Goal: Information Seeking & Learning: Learn about a topic

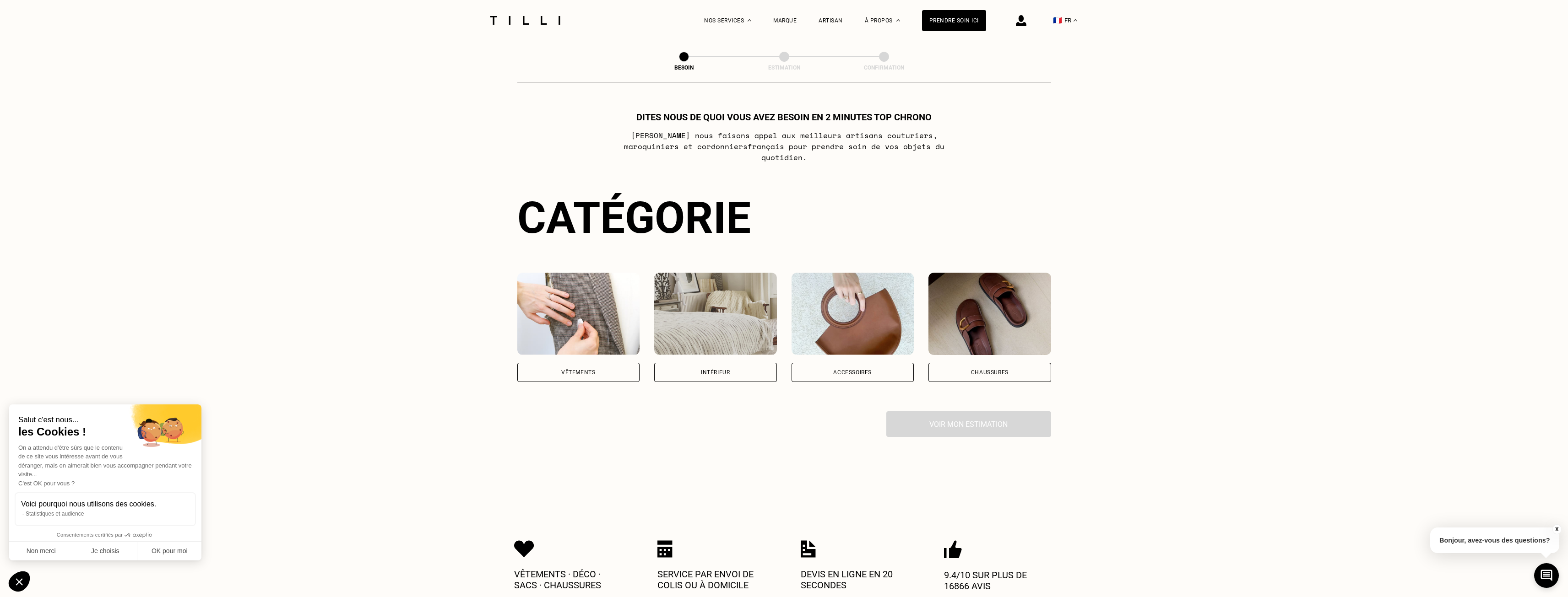
click at [595, 373] on div "Catégorie Vêtements Intérieur Accessoires Chaussures Voir mon estimation" at bounding box center [784, 315] width 534 height 245
click at [593, 369] on div "Vêtements" at bounding box center [578, 372] width 34 height 5
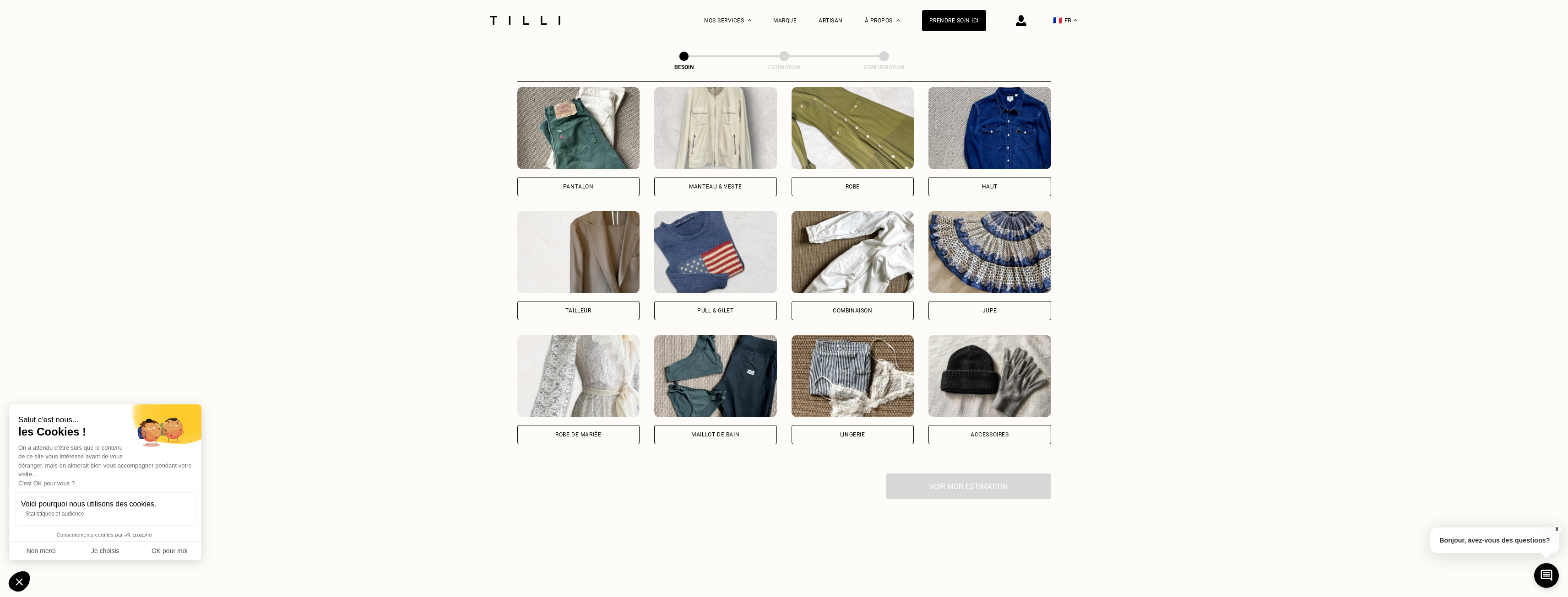
scroll to position [436, 0]
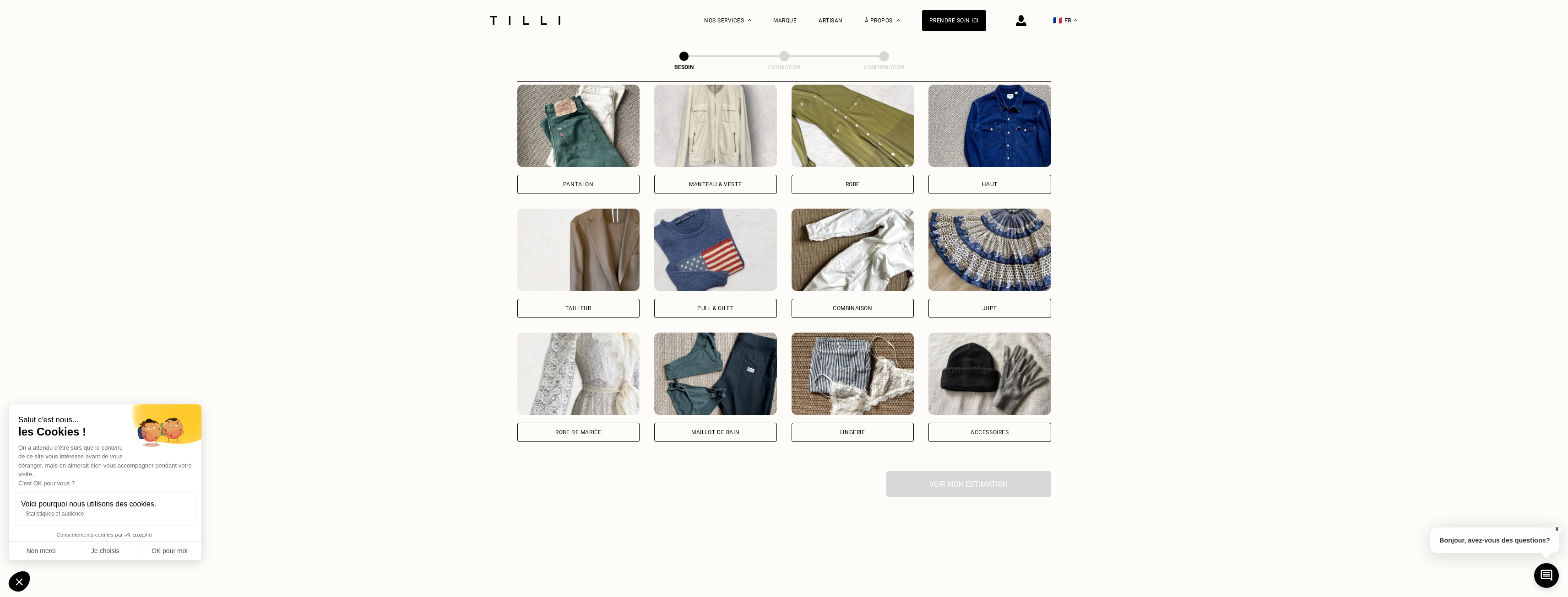
click at [593, 428] on div "Robe de mariée" at bounding box center [579, 433] width 122 height 20
select select "FR"
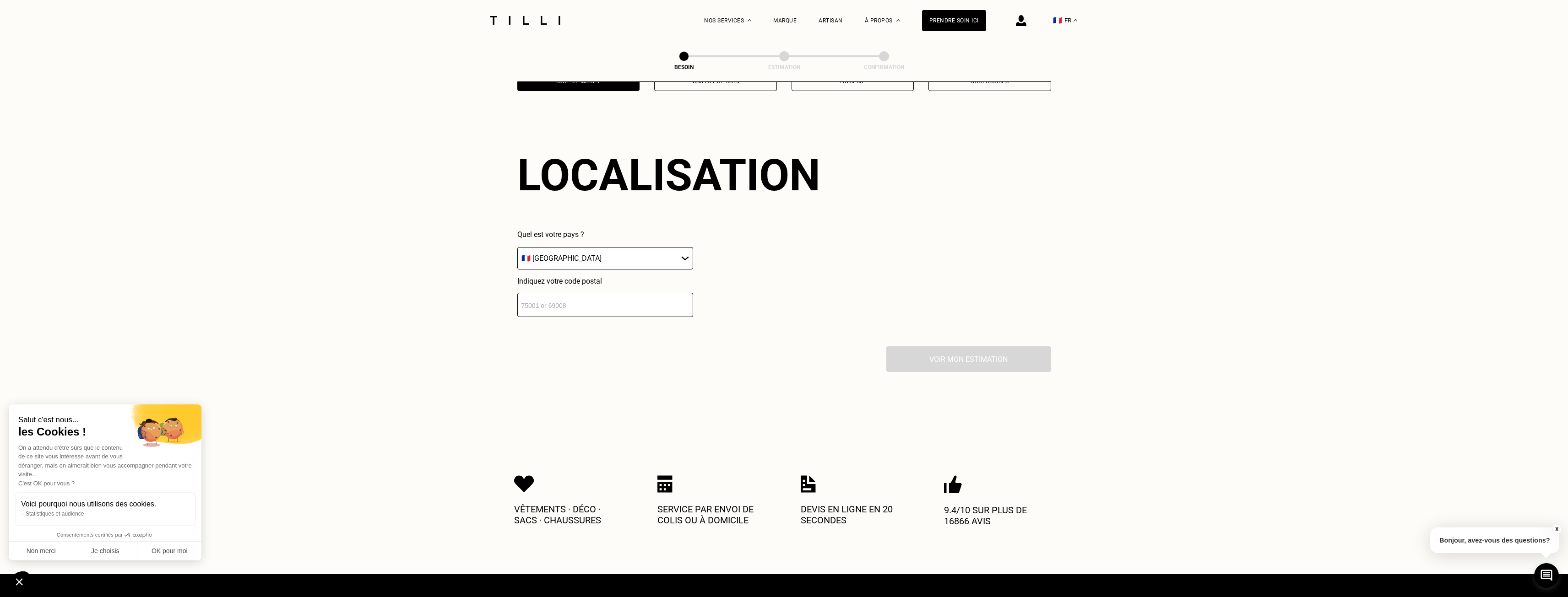
scroll to position [797, 0]
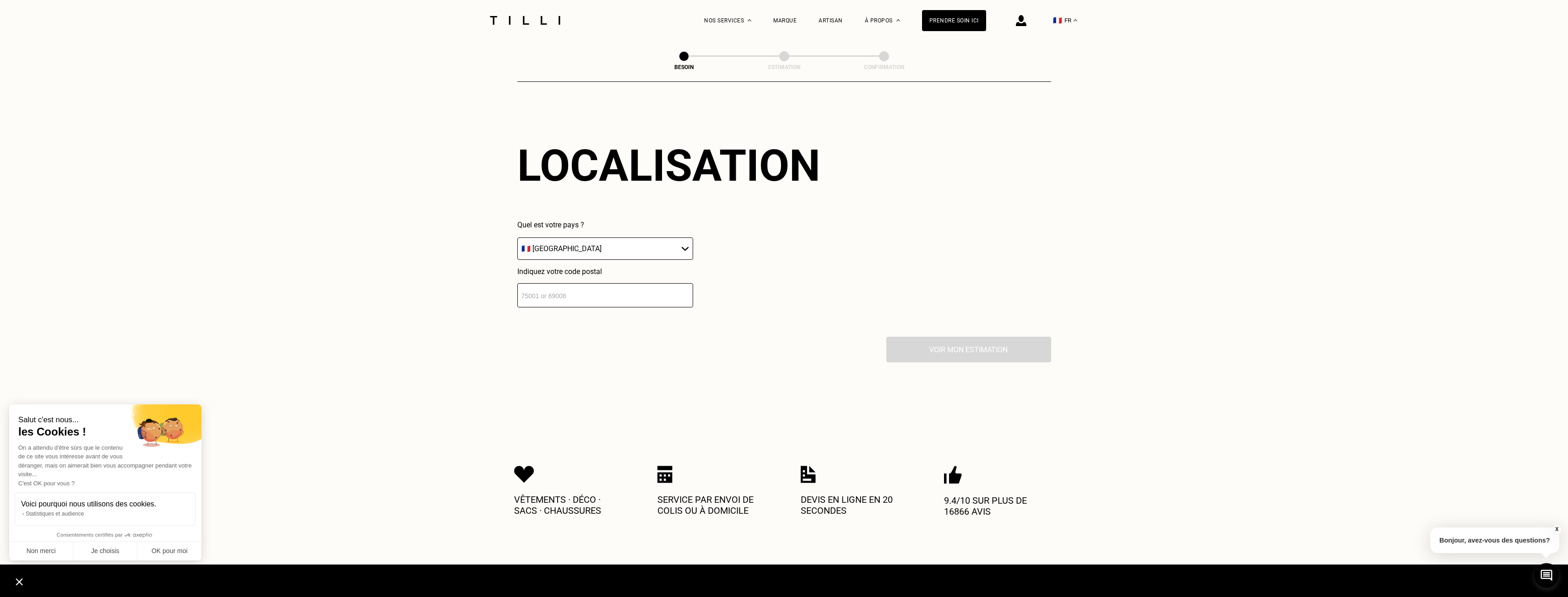
click at [562, 291] on input "number" at bounding box center [606, 295] width 176 height 24
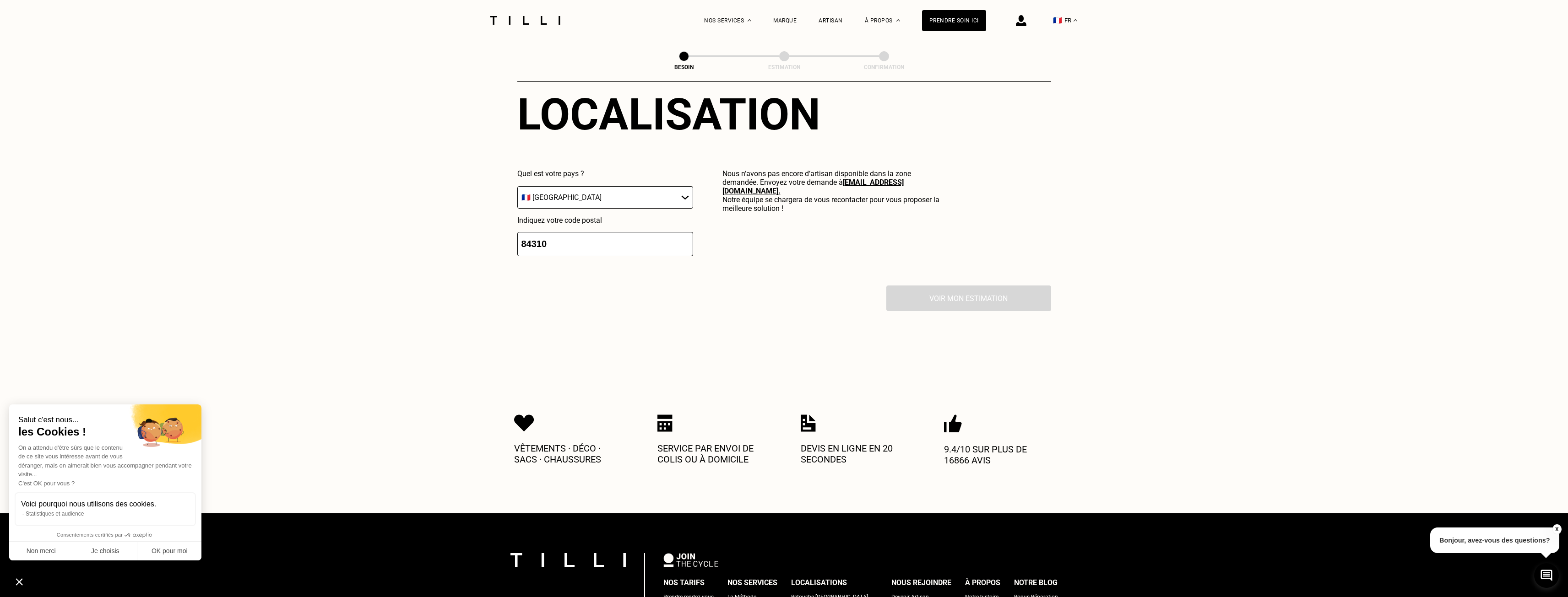
scroll to position [842, 0]
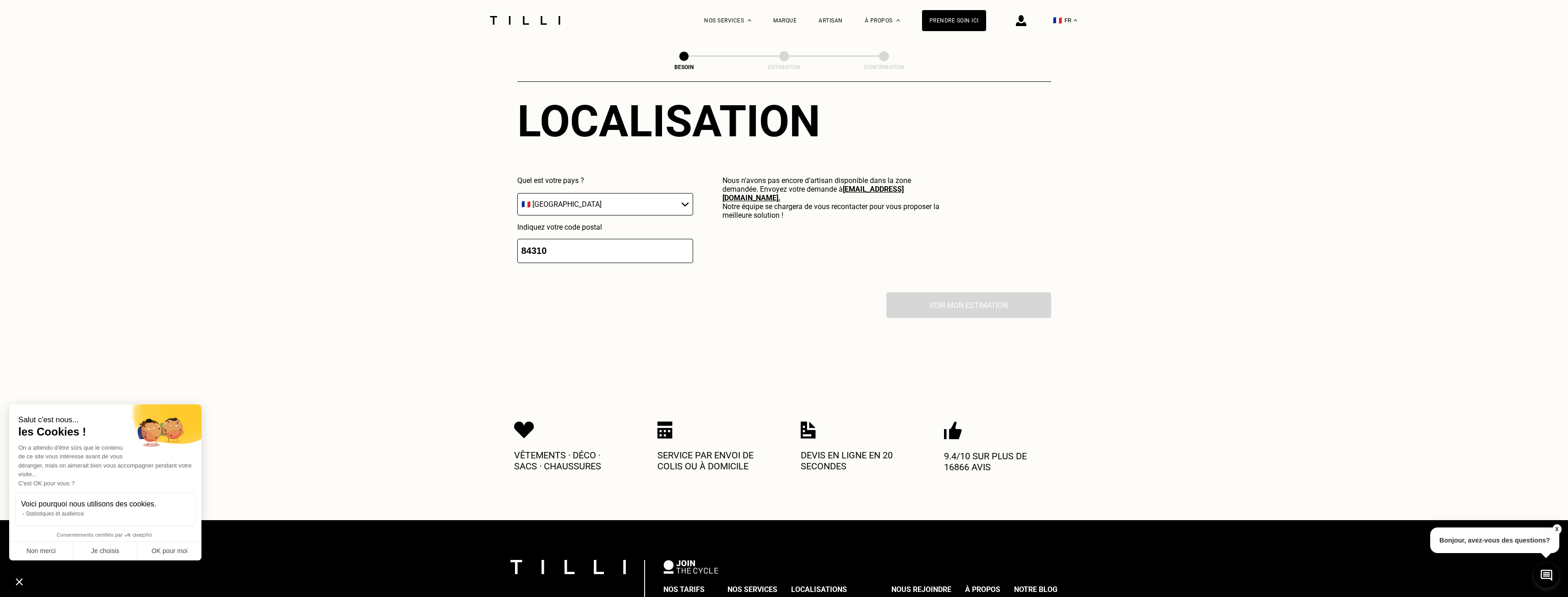
drag, startPoint x: 562, startPoint y: 243, endPoint x: 533, endPoint y: 243, distance: 29.0
click at [533, 243] on input "84310" at bounding box center [606, 251] width 176 height 24
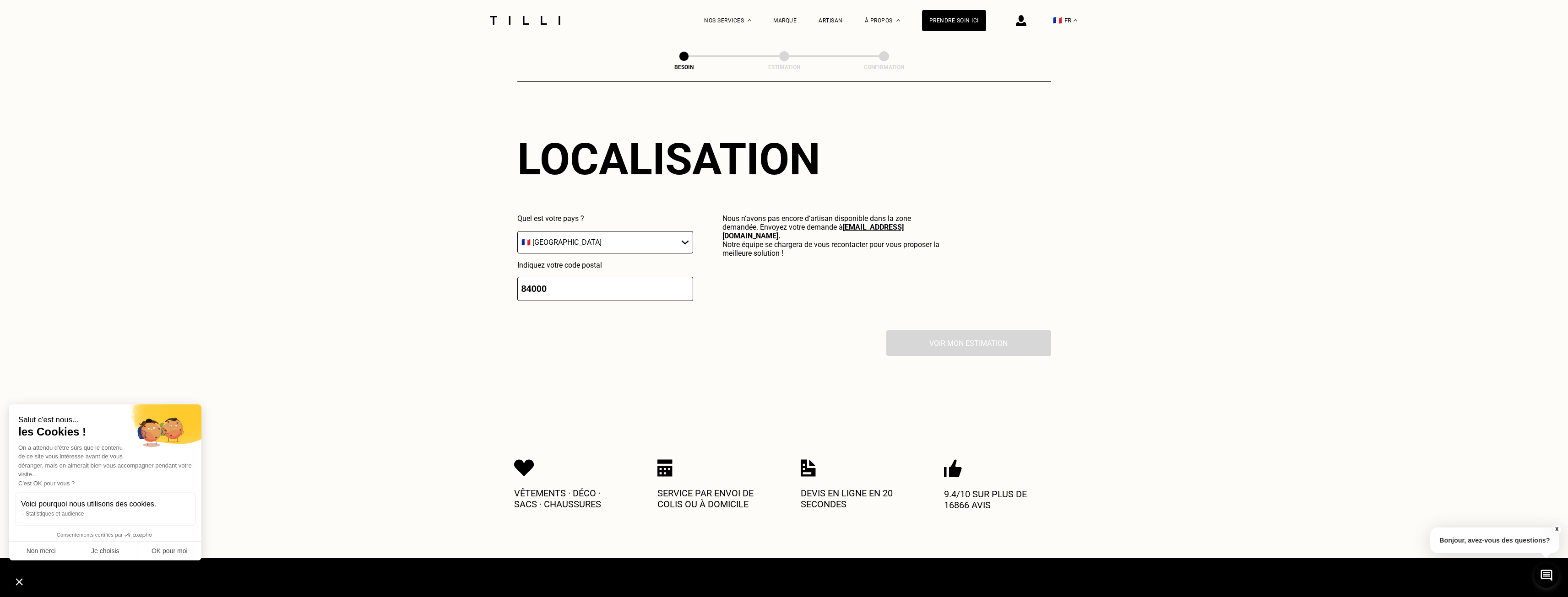
scroll to position [796, 0]
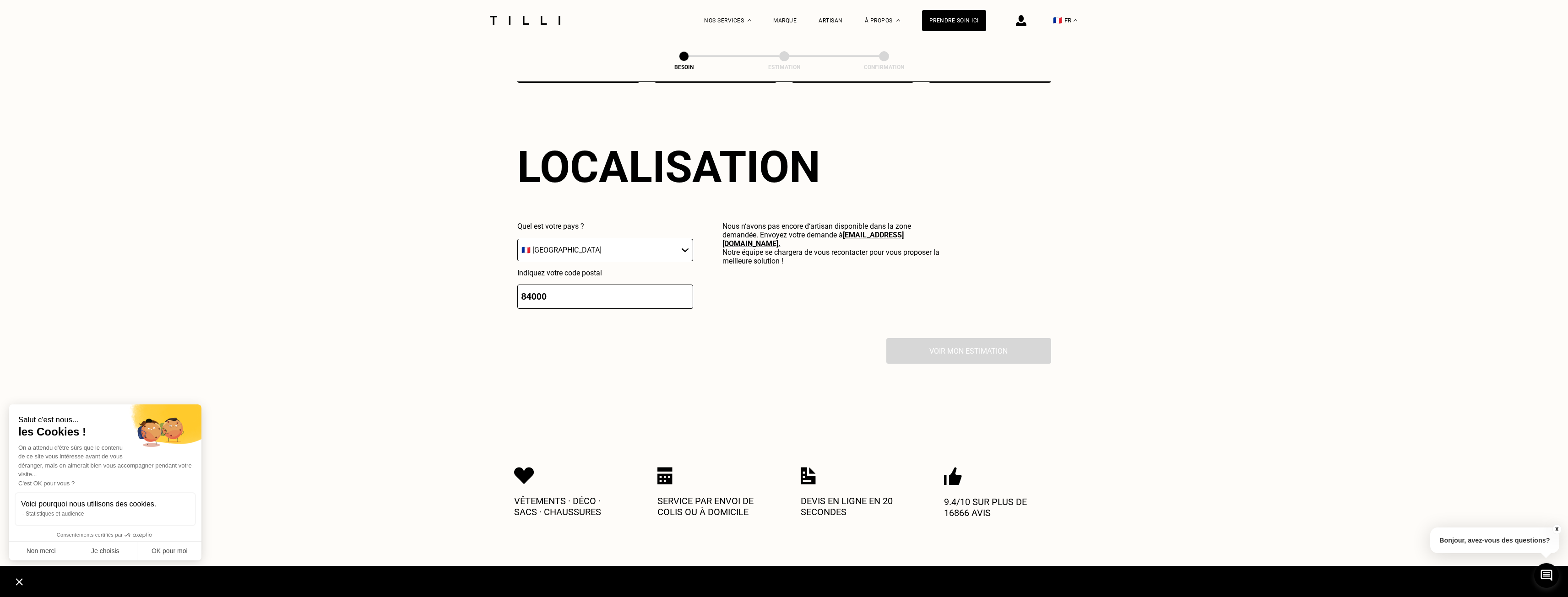
drag, startPoint x: 552, startPoint y: 291, endPoint x: 514, endPoint y: 291, distance: 38.0
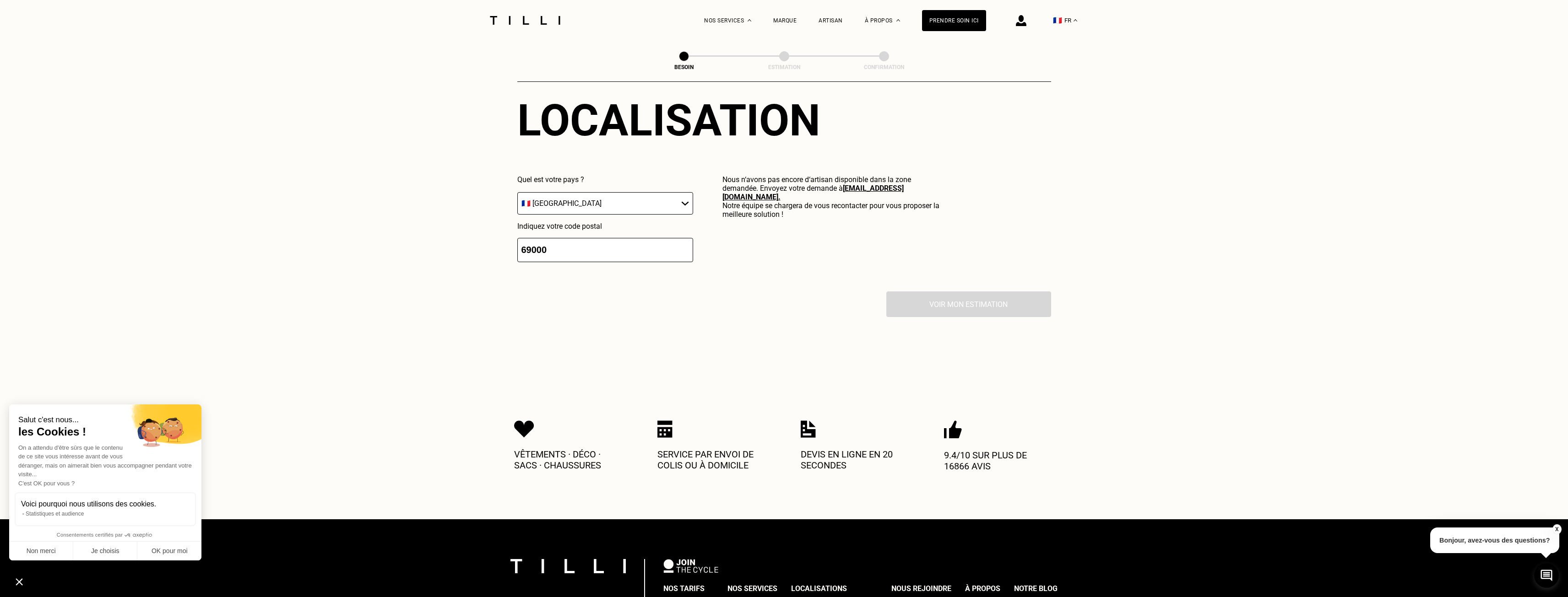
scroll to position [842, 0]
click at [595, 247] on input "69000" at bounding box center [606, 251] width 176 height 24
drag, startPoint x: 566, startPoint y: 246, endPoint x: 499, endPoint y: 244, distance: 67.0
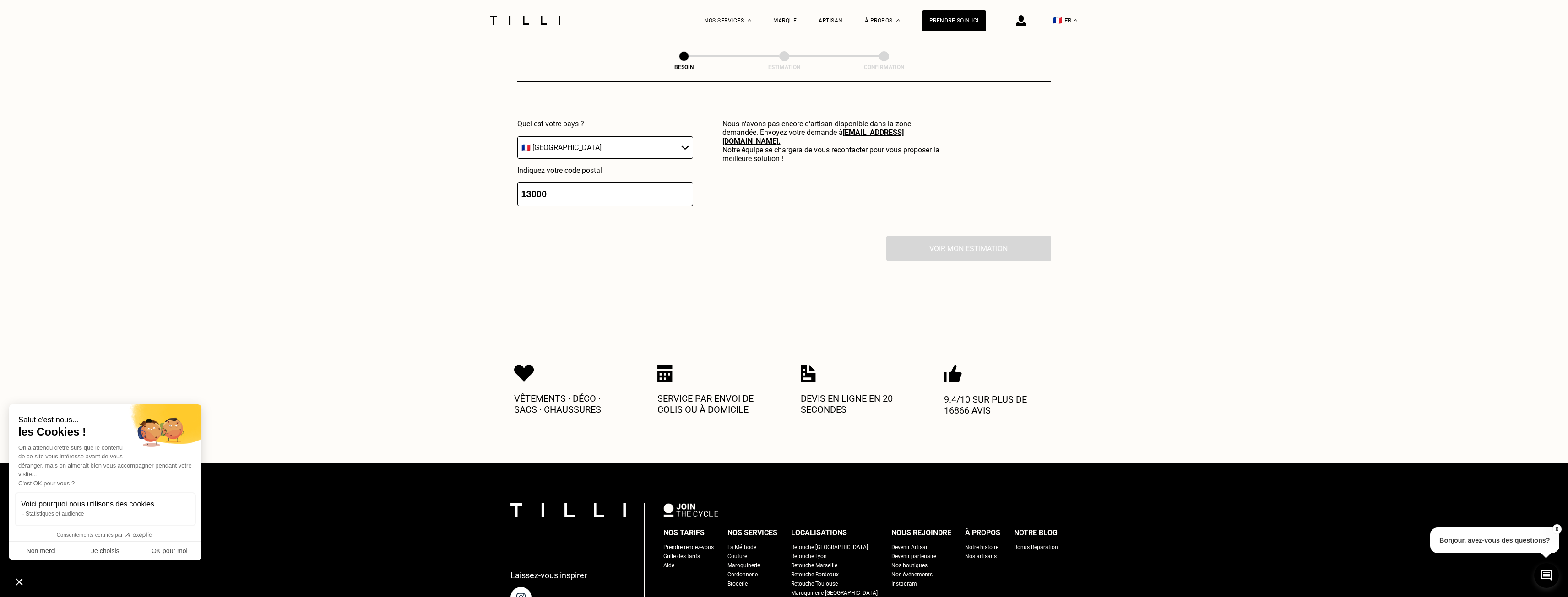
scroll to position [888, 0]
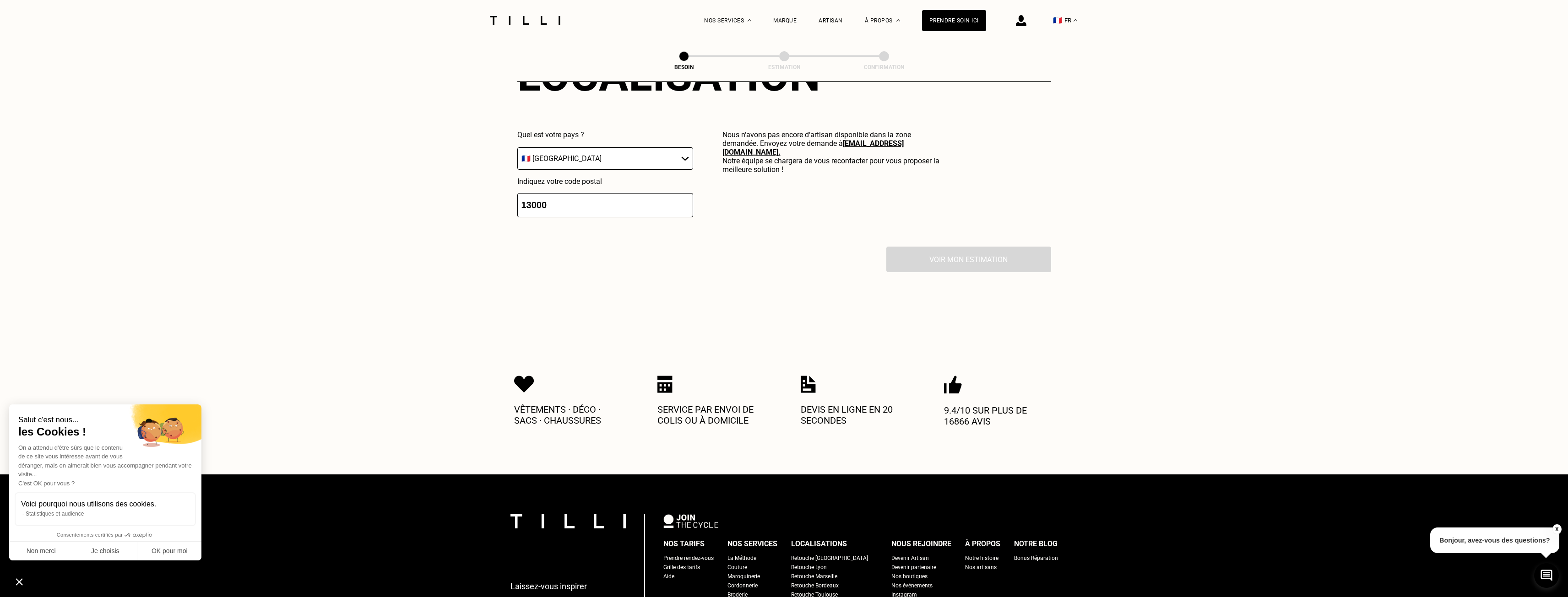
type input "13000"
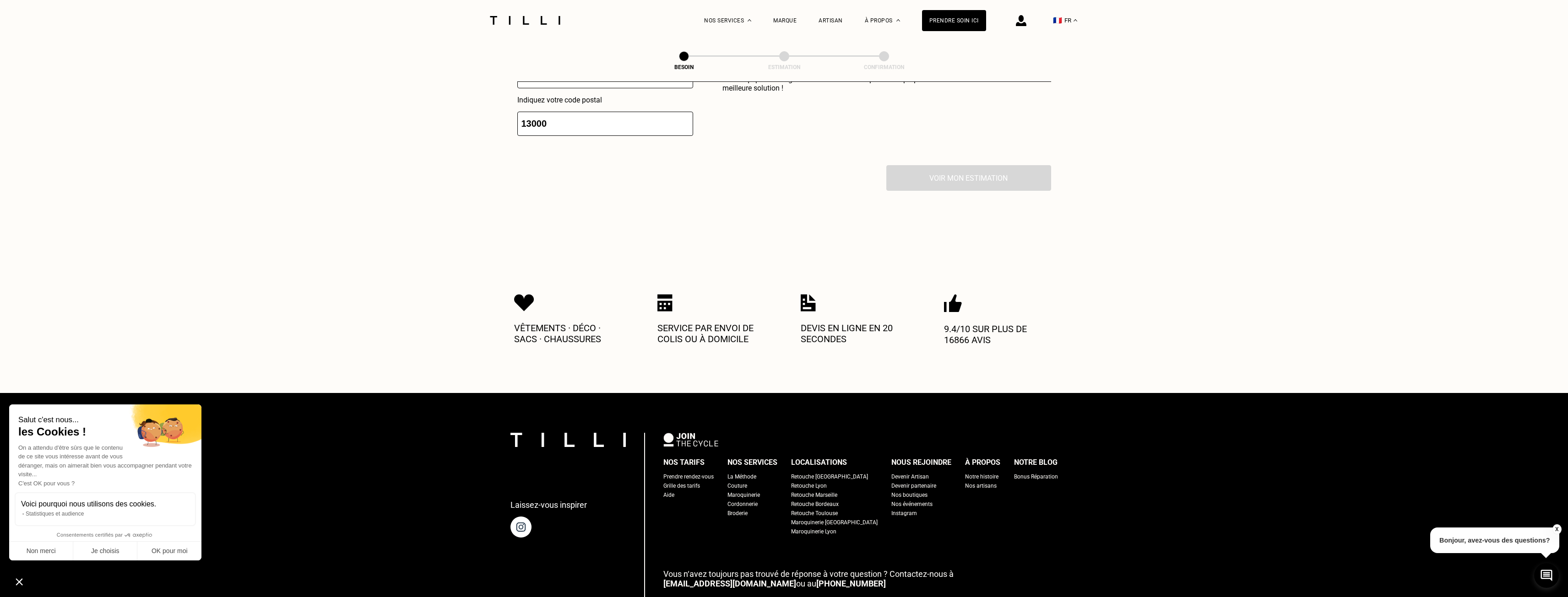
scroll to position [842, 0]
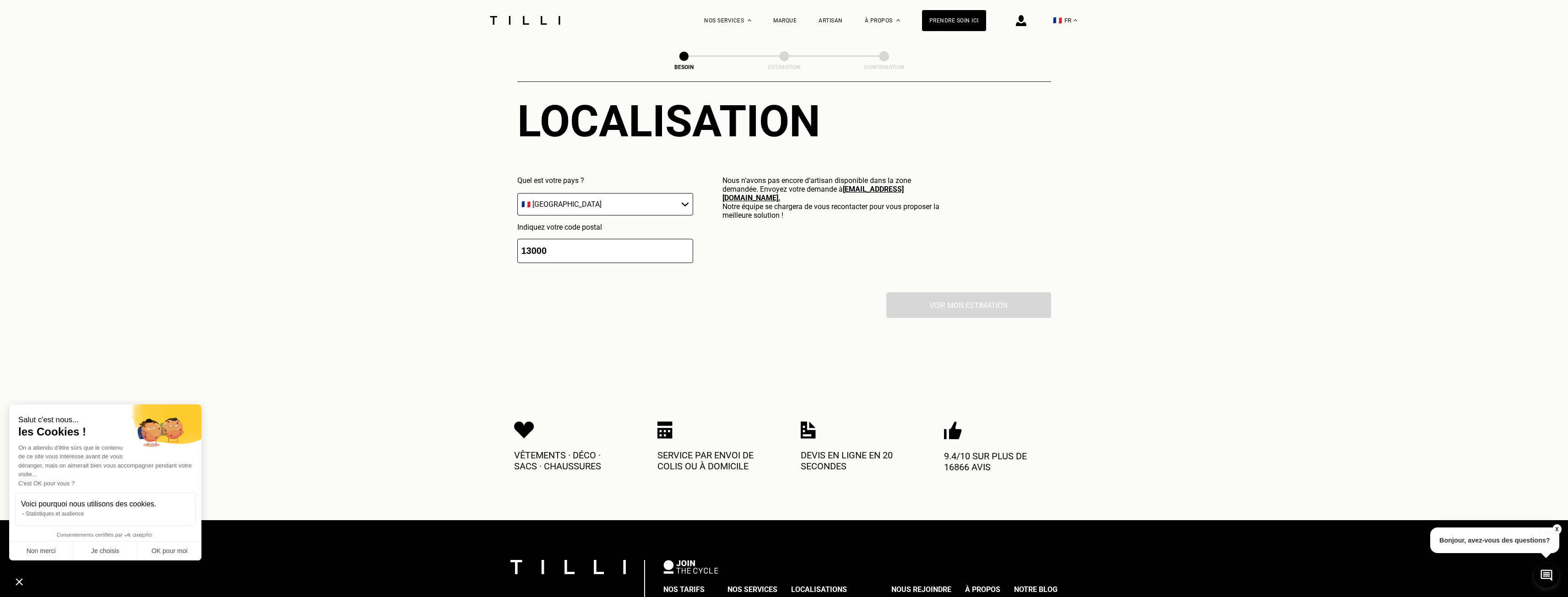
click at [864, 185] on link "[EMAIL_ADDRESS][DOMAIN_NAME] ." at bounding box center [813, 193] width 181 height 17
